Goal: Find specific page/section: Find specific page/section

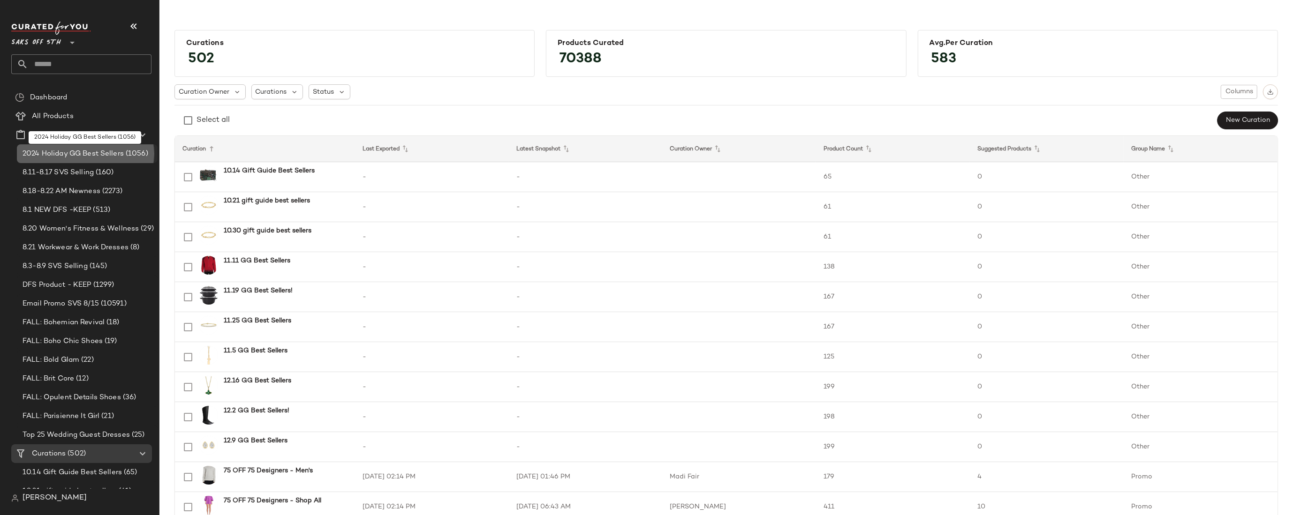
click at [51, 153] on span "2024 Holiday GG Best Sellers" at bounding box center [73, 154] width 101 height 11
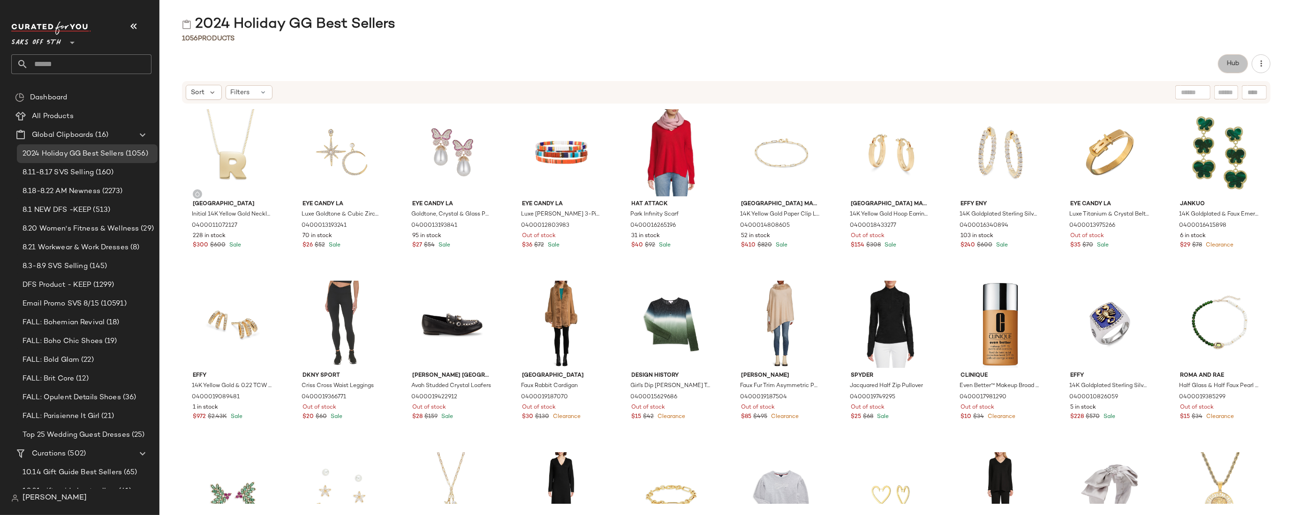
click at [1226, 65] on span "Hub" at bounding box center [1232, 64] width 13 height 8
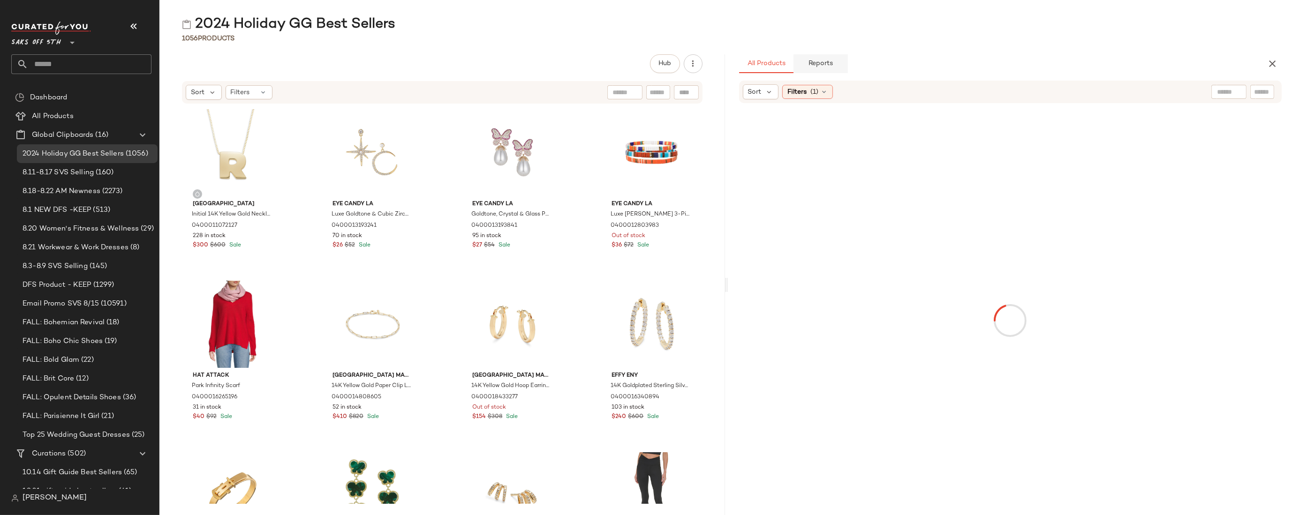
click at [827, 63] on span "Reports" at bounding box center [820, 64] width 25 height 8
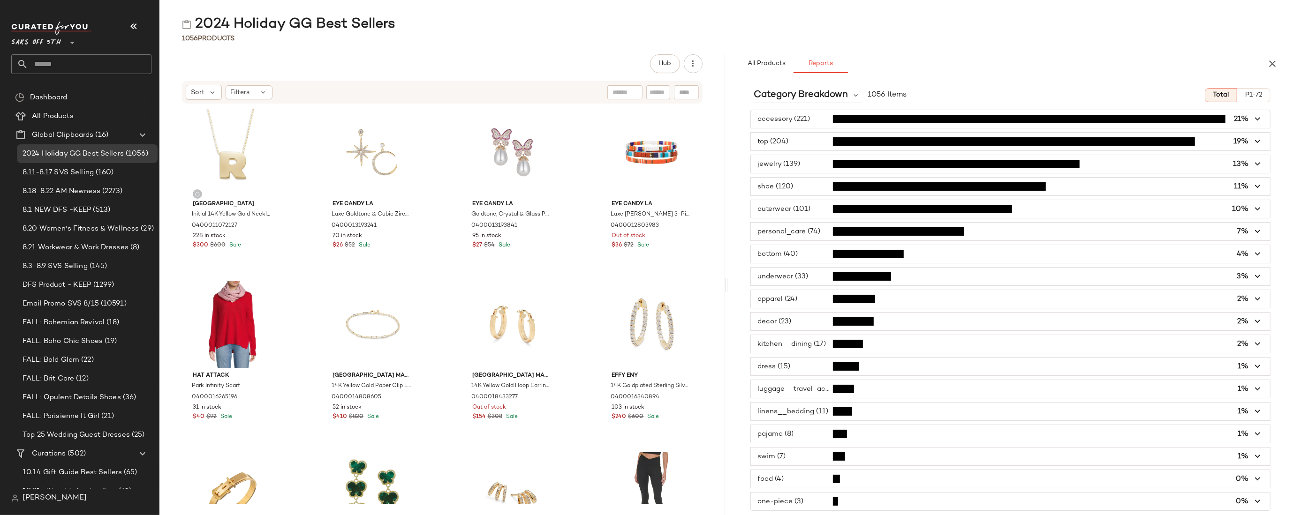
click at [1258, 119] on icon "button" at bounding box center [1257, 119] width 11 height 11
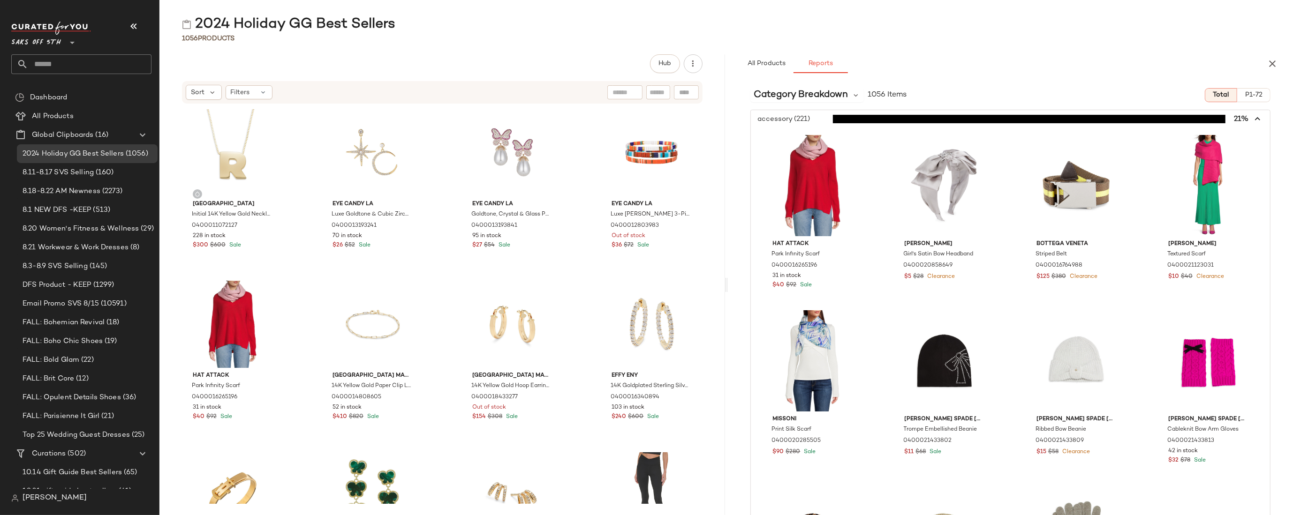
click at [1253, 121] on icon "button" at bounding box center [1257, 119] width 11 height 11
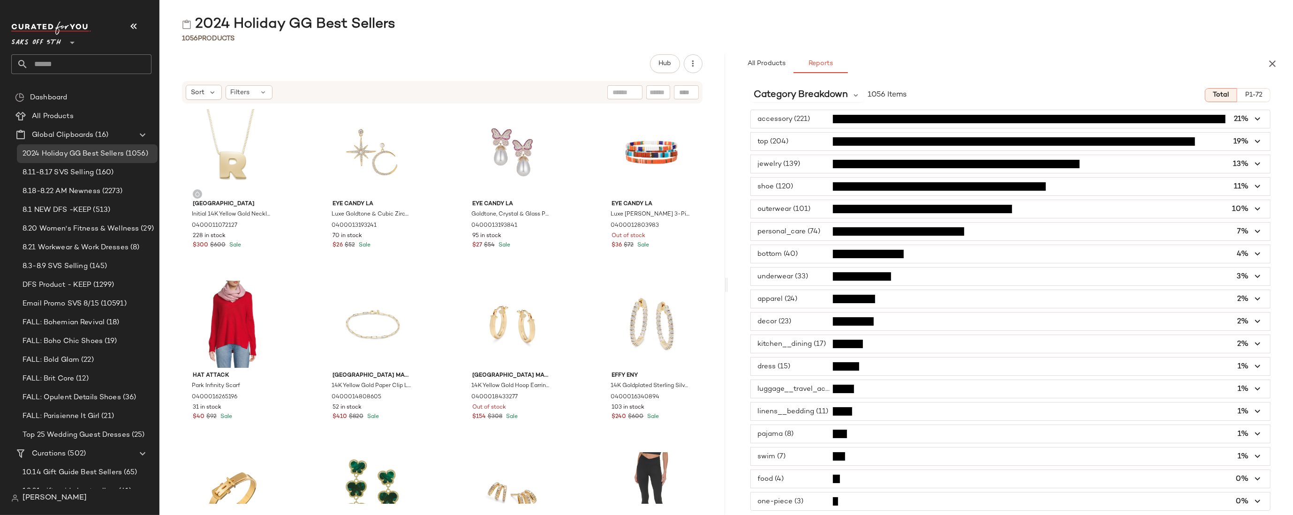
click at [771, 166] on span "button" at bounding box center [1010, 164] width 519 height 18
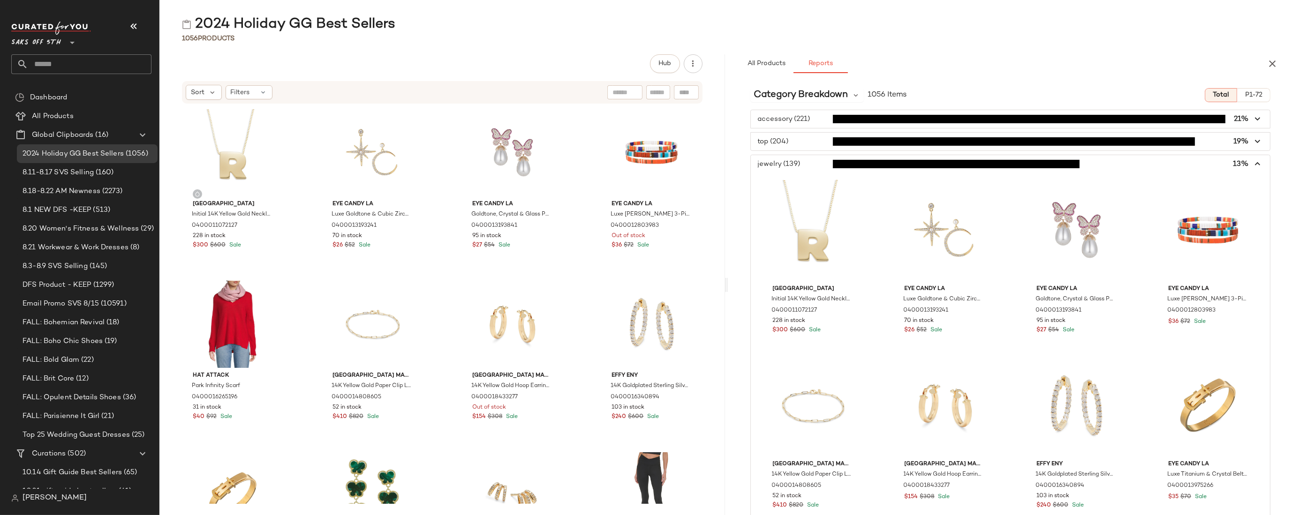
click at [771, 166] on span "button" at bounding box center [1010, 164] width 519 height 18
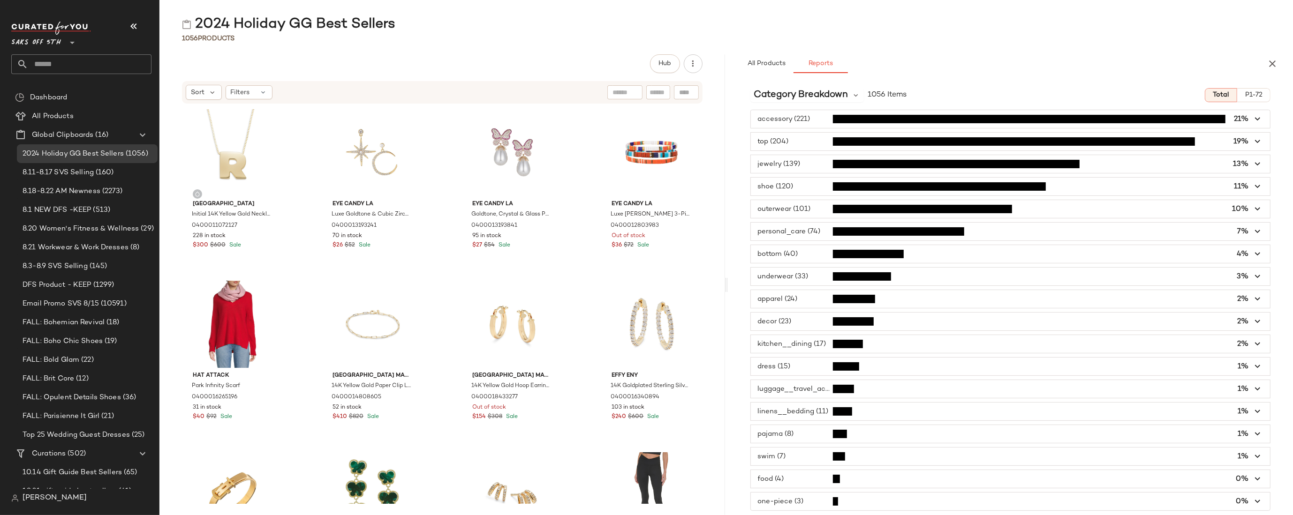
click at [776, 188] on span "button" at bounding box center [1010, 187] width 519 height 18
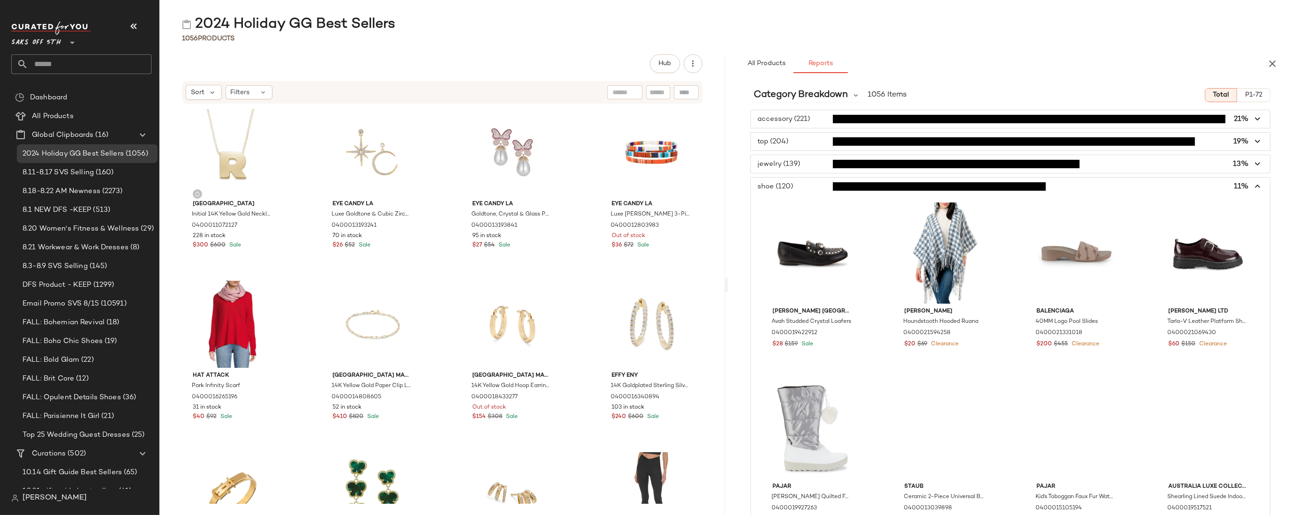
click at [776, 188] on span "button" at bounding box center [1010, 187] width 519 height 18
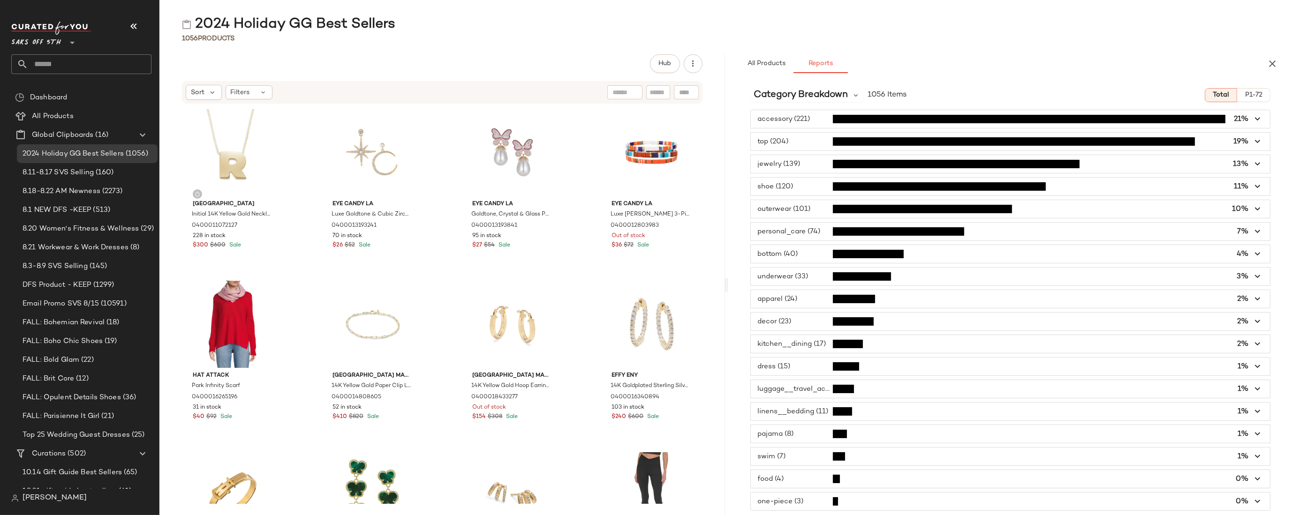
click at [784, 211] on span "button" at bounding box center [1010, 209] width 519 height 18
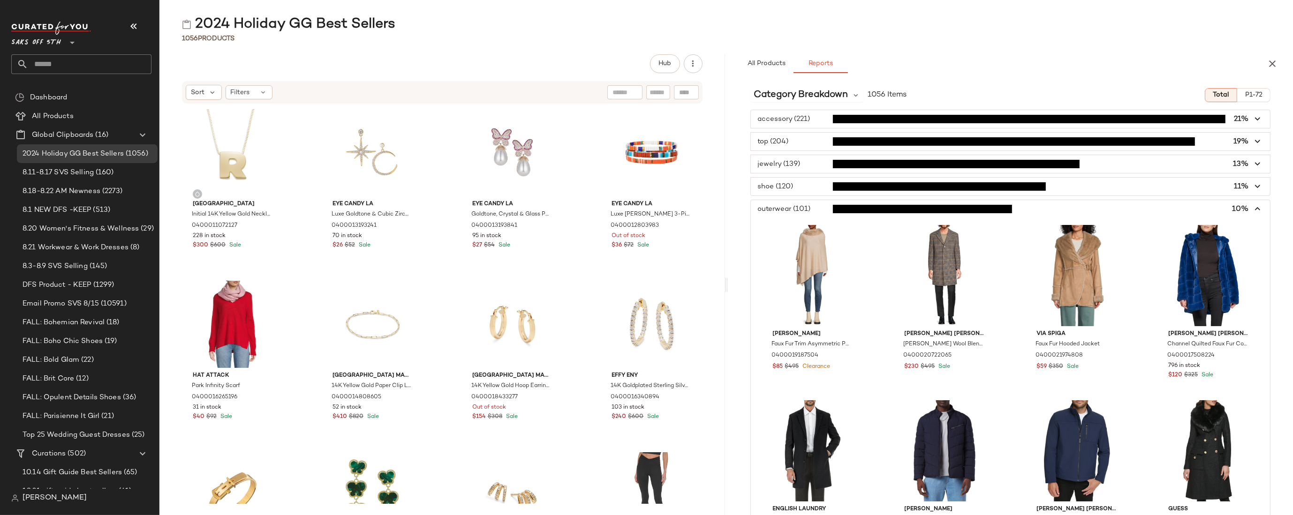
click at [795, 208] on span "button" at bounding box center [1010, 209] width 519 height 18
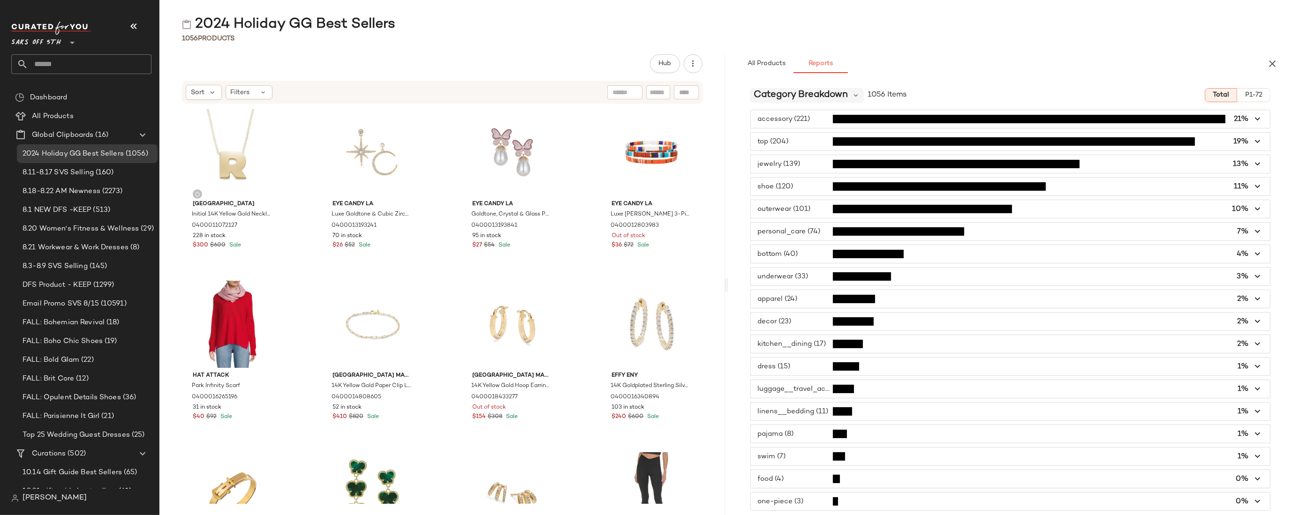
click at [844, 98] on span "Category Breakdown" at bounding box center [801, 95] width 94 height 14
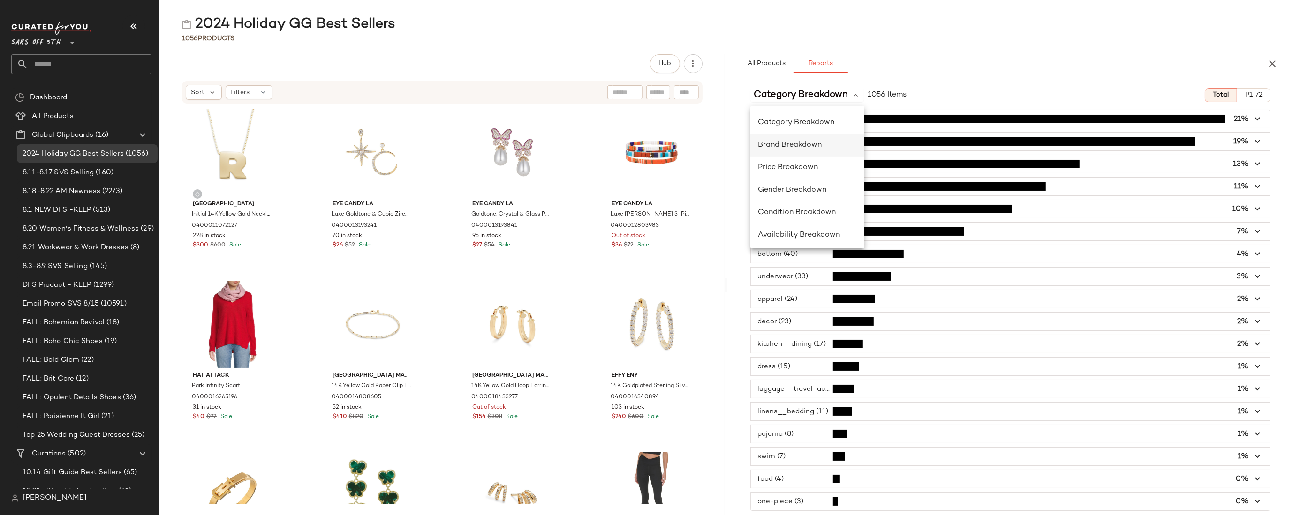
click at [802, 145] on span "Brand Breakdown" at bounding box center [790, 145] width 64 height 8
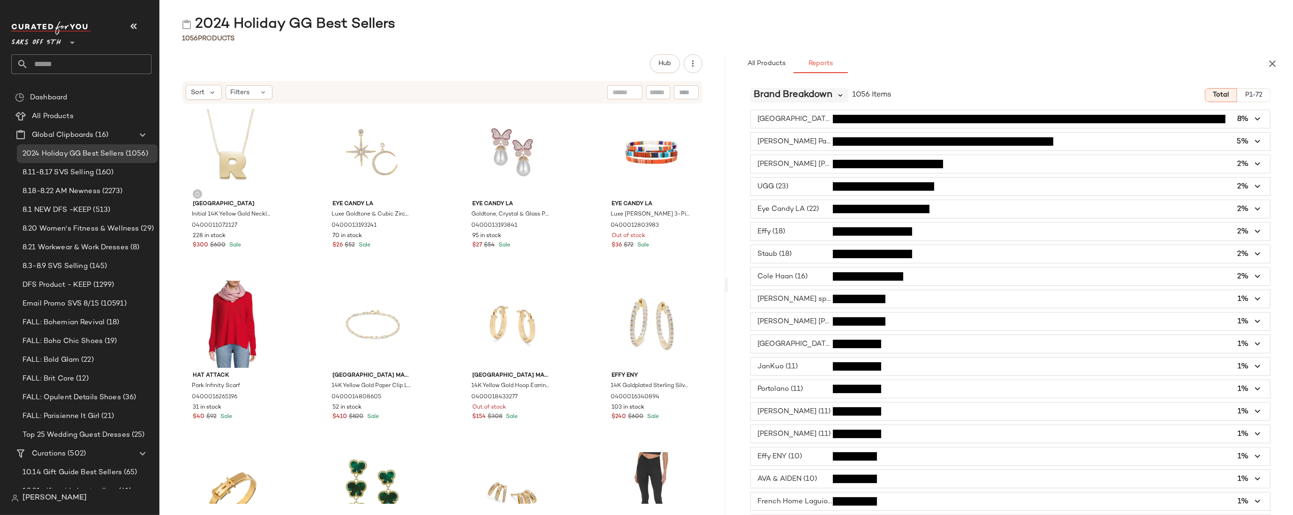
click at [837, 94] on icon at bounding box center [840, 95] width 8 height 8
click at [1272, 60] on icon "button" at bounding box center [1271, 63] width 11 height 11
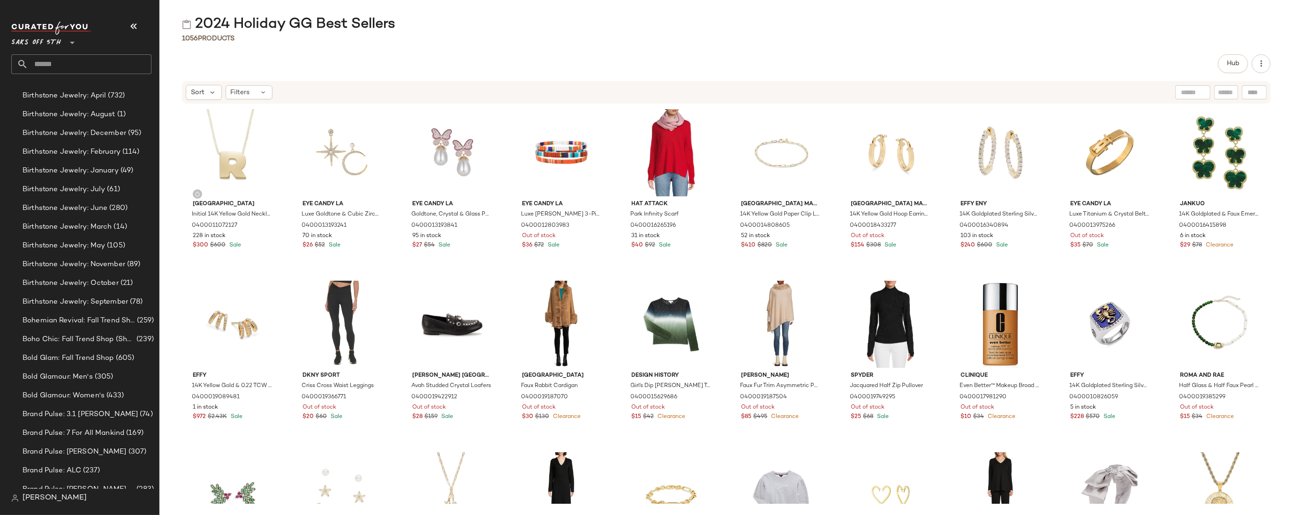
scroll to position [1900, 0]
click at [71, 63] on input "text" at bounding box center [89, 64] width 123 height 20
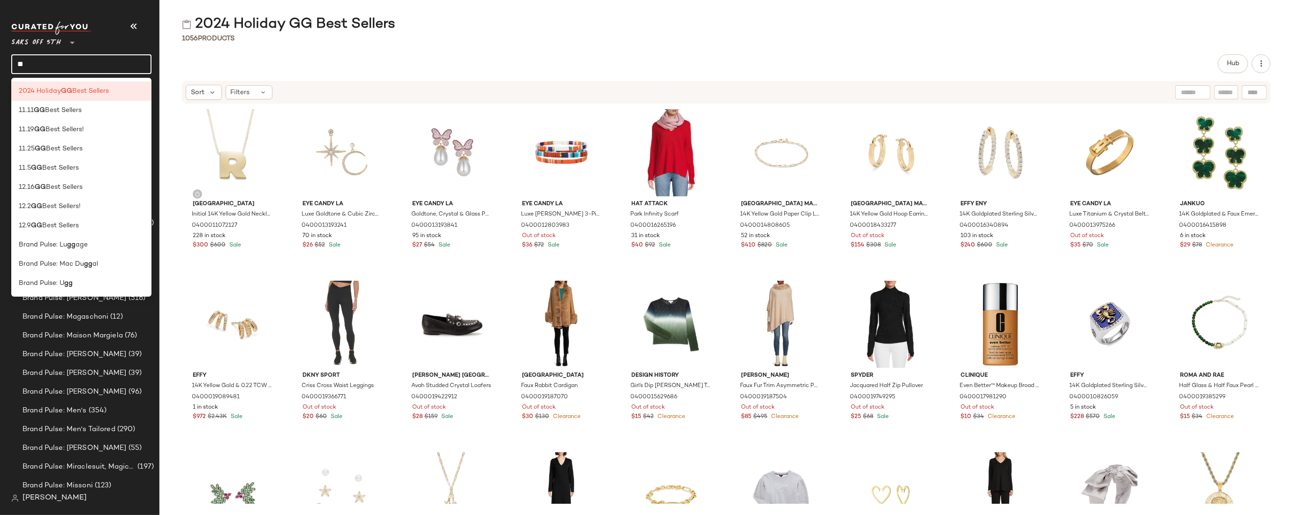
type input "**"
click at [158, 40] on div "Saks OFF 5TH ** **" at bounding box center [85, 48] width 148 height 58
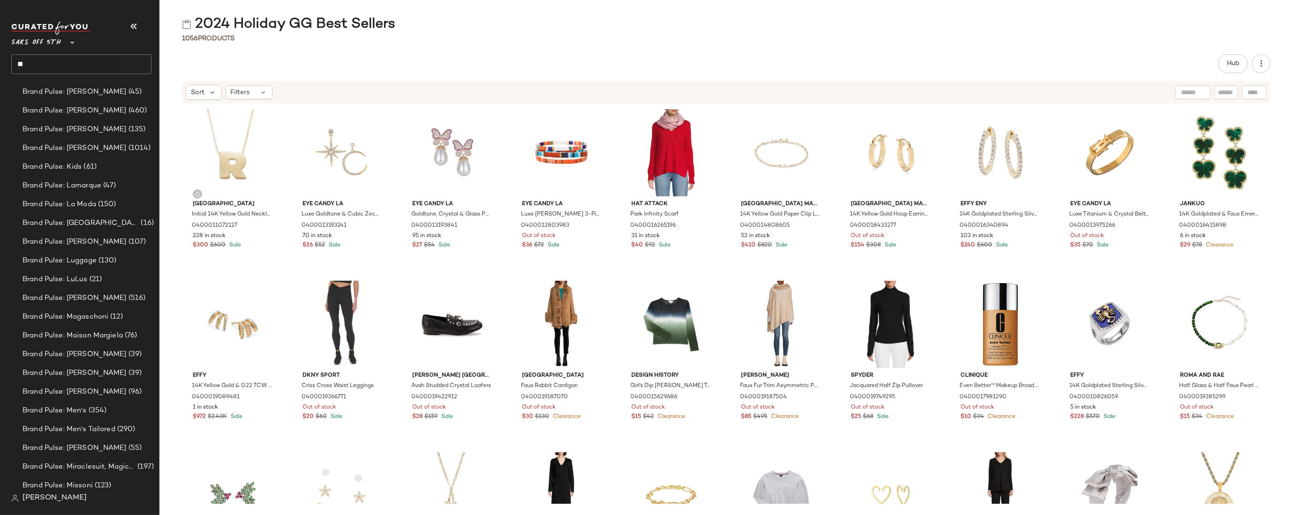
click at [165, 30] on div "2024 Holiday GG Best Sellers" at bounding box center [725, 24] width 1133 height 19
